Goal: Use online tool/utility: Utilize a website feature to perform a specific function

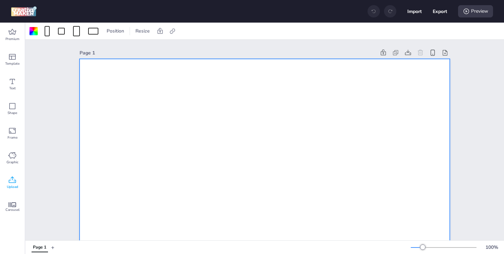
click at [12, 177] on icon at bounding box center [12, 180] width 8 height 8
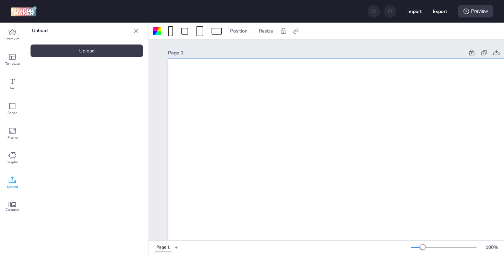
click at [102, 51] on div "Upload" at bounding box center [87, 51] width 112 height 13
click at [75, 96] on div at bounding box center [58, 95] width 55 height 55
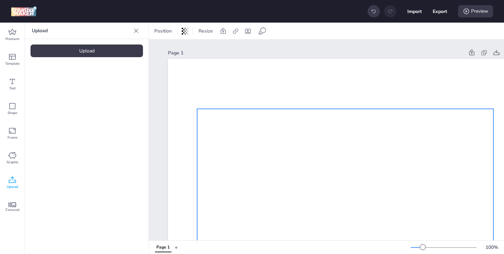
drag, startPoint x: 315, startPoint y: 145, endPoint x: 306, endPoint y: 122, distance: 24.8
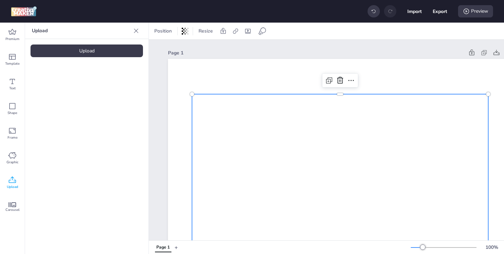
click at [357, 79] on div at bounding box center [340, 81] width 36 height 14
click at [355, 80] on div at bounding box center [351, 80] width 11 height 11
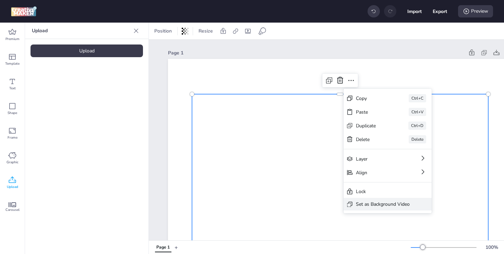
click at [380, 203] on div "Set as Background Video" at bounding box center [383, 204] width 54 height 7
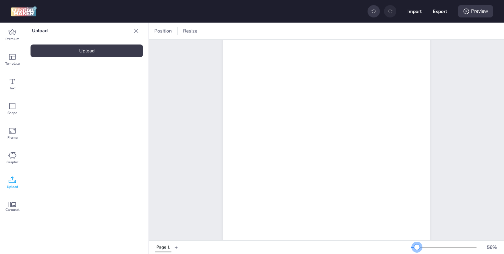
scroll to position [115, 0]
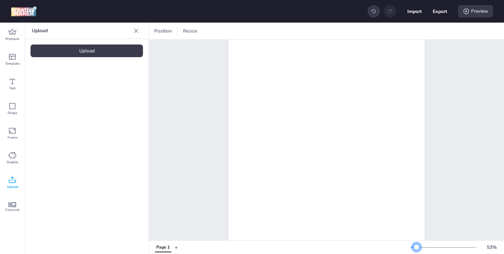
drag, startPoint x: 423, startPoint y: 250, endPoint x: 417, endPoint y: 248, distance: 7.2
click at [417, 248] on div at bounding box center [416, 247] width 5 height 5
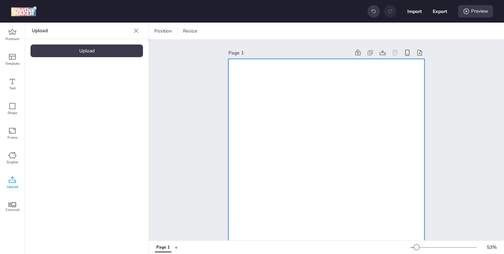
click at [322, 130] on video at bounding box center [326, 233] width 196 height 349
click at [298, 29] on icon at bounding box center [295, 31] width 7 height 7
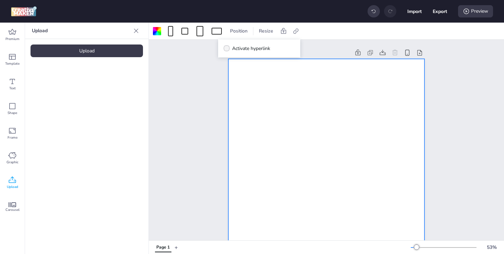
click at [252, 46] on span "Activate hyperlink" at bounding box center [251, 48] width 38 height 7
click at [228, 49] on input "Activate hyperlink" at bounding box center [225, 51] width 4 height 4
checkbox input "true"
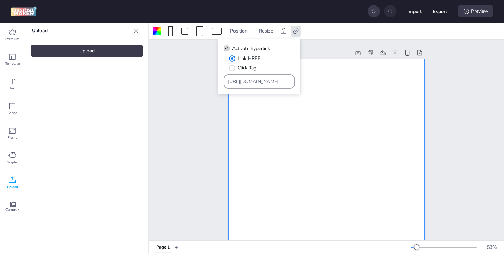
click at [262, 78] on input "https://wortise.com" at bounding box center [259, 81] width 63 height 7
drag, startPoint x: 275, startPoint y: 80, endPoint x: 135, endPoint y: 75, distance: 140.3
click at [135, 75] on body "Import Export Preview Premium Template Text Shape Frame Graphic Upload Carousel…" at bounding box center [252, 127] width 504 height 254
paste input "ww.facebook.com/TortrixGT"
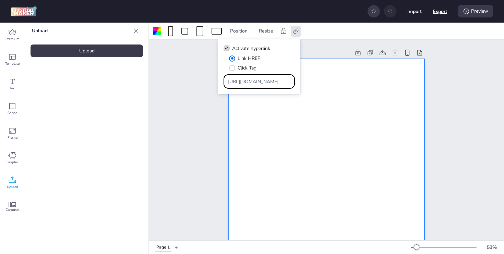
type input "https://www.facebook.com/TortrixGT"
click at [443, 11] on button "Export" at bounding box center [440, 11] width 14 height 14
select select "html"
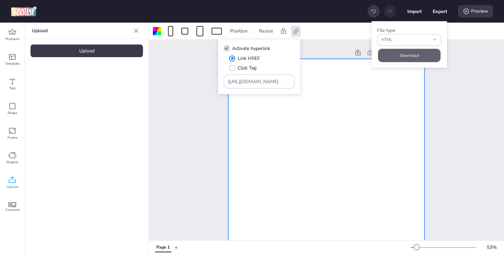
click at [407, 53] on button "Download" at bounding box center [409, 55] width 62 height 13
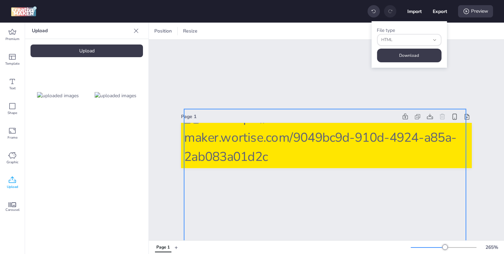
select select "html"
